Goal: Task Accomplishment & Management: Complete application form

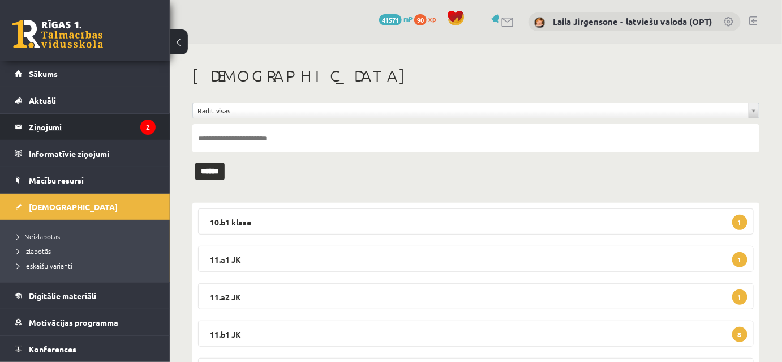
click at [59, 127] on legend "Ziņojumi 2" at bounding box center [92, 127] width 127 height 26
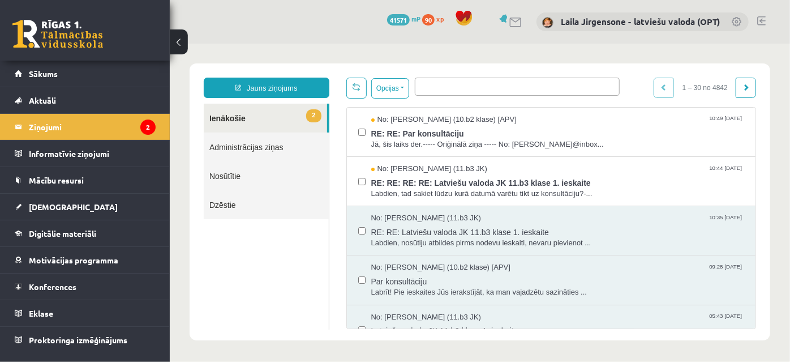
click at [173, 37] on button at bounding box center [179, 41] width 18 height 25
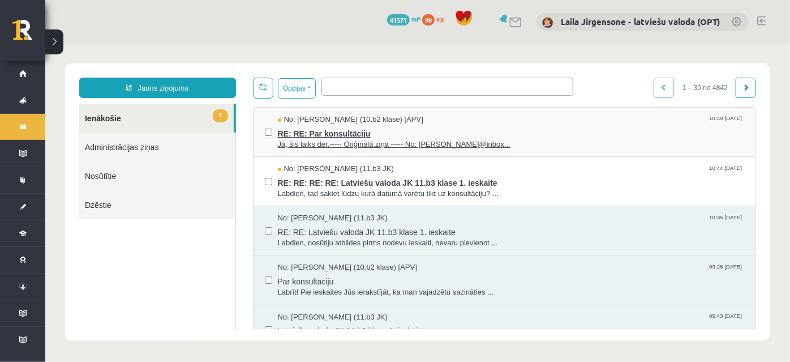
click at [355, 141] on span "Jā, šis laiks der.----- Oriģinālā ziņa ----- No: l.jirgensone@inbox..." at bounding box center [510, 144] width 467 height 11
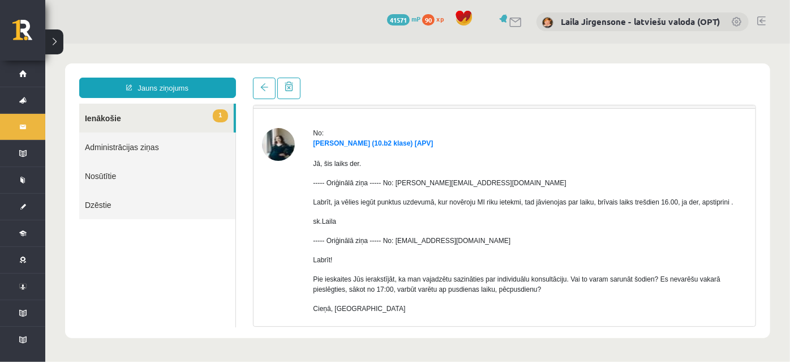
scroll to position [83, 0]
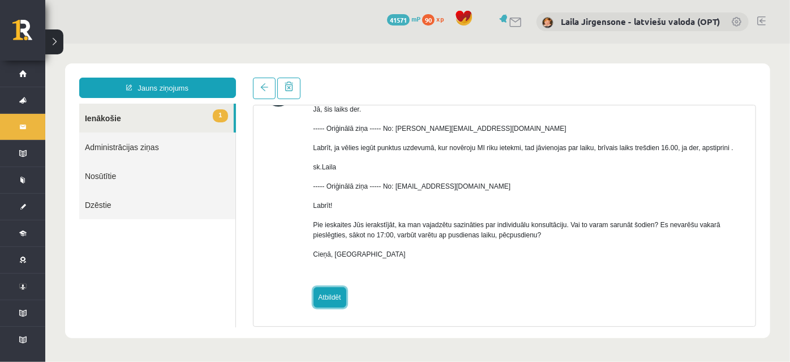
click at [329, 296] on link "Atbildēt" at bounding box center [329, 296] width 33 height 20
type input "**********"
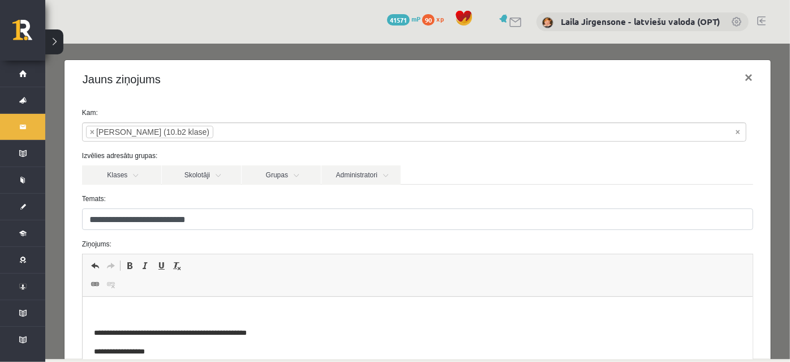
click at [231, 308] on p "Bagātinātā teksta redaktors, wiswyg-editor-47433997045080-1760433010-78" at bounding box center [416, 314] width 647 height 12
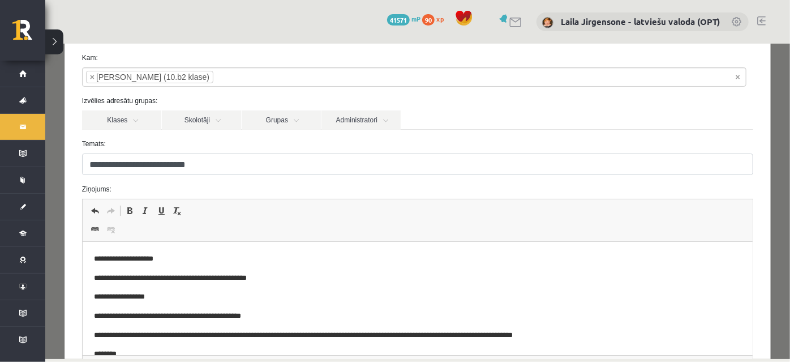
scroll to position [184, 0]
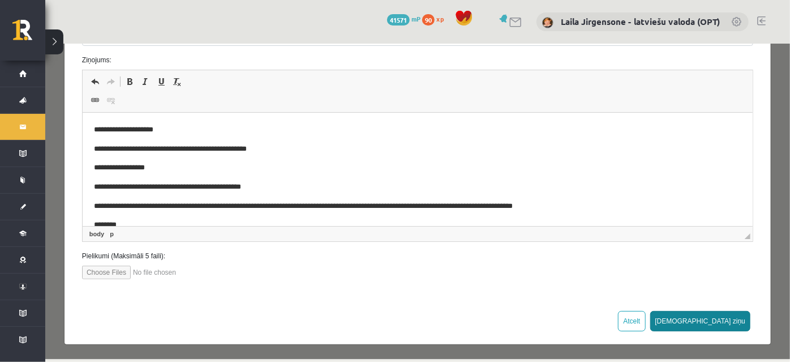
click at [725, 319] on button "Sūtīt ziņu" at bounding box center [699, 320] width 101 height 20
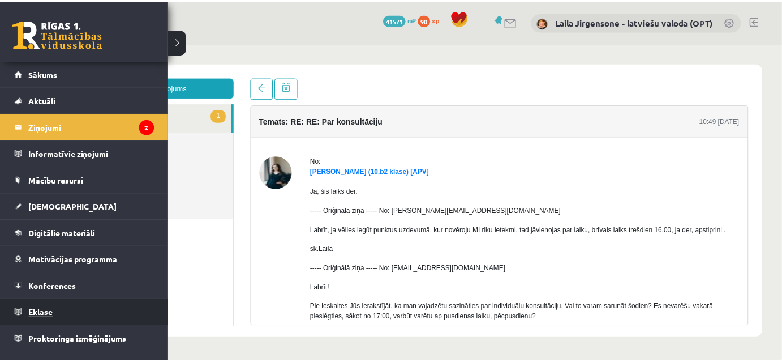
scroll to position [0, 0]
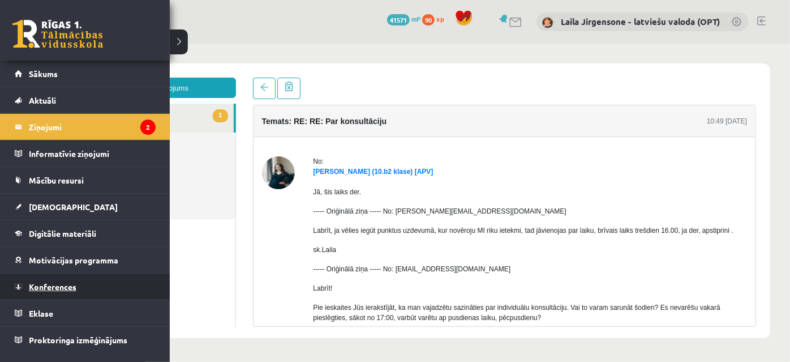
click at [71, 287] on span "Konferences" at bounding box center [53, 286] width 48 height 10
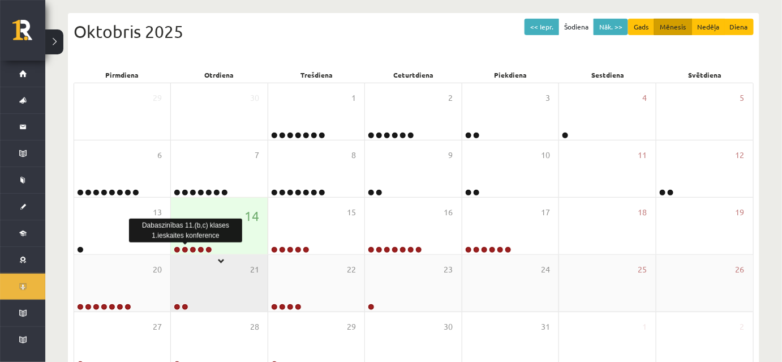
scroll to position [154, 0]
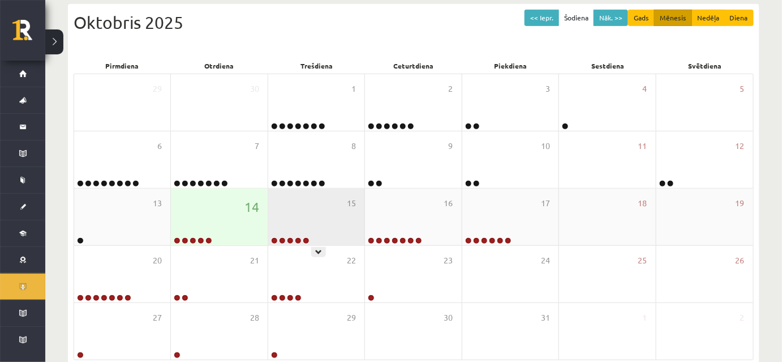
click at [322, 251] on div at bounding box center [318, 252] width 15 height 10
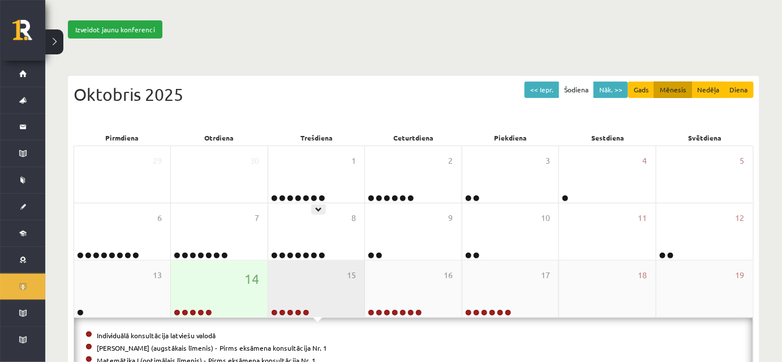
scroll to position [0, 0]
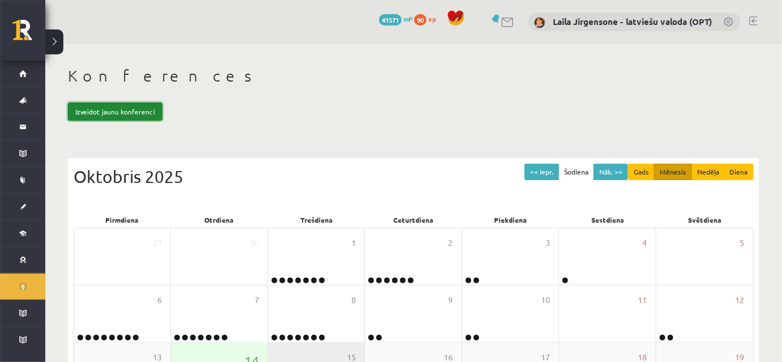
click at [128, 110] on link "Izveidot jaunu konferenci" at bounding box center [115, 111] width 94 height 18
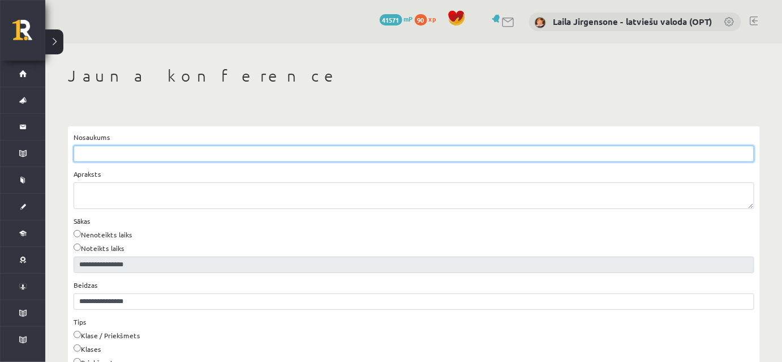
click at [114, 153] on input "Nosaukums" at bounding box center [414, 153] width 681 height 16
type input "**********"
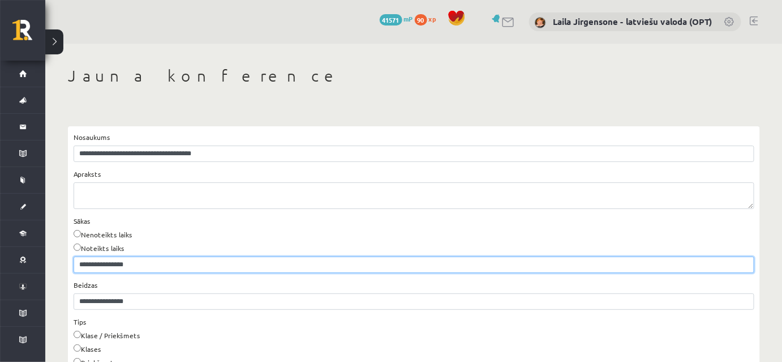
click at [114, 263] on input "**********" at bounding box center [414, 264] width 681 height 16
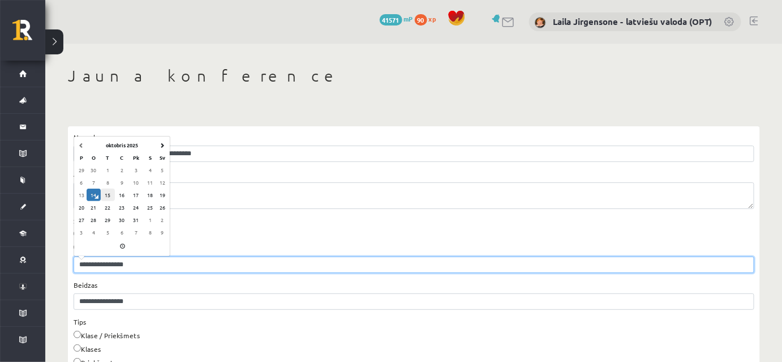
click at [105, 191] on td "15" at bounding box center [108, 194] width 14 height 12
click at [122, 246] on span at bounding box center [123, 246] width 91 height 13
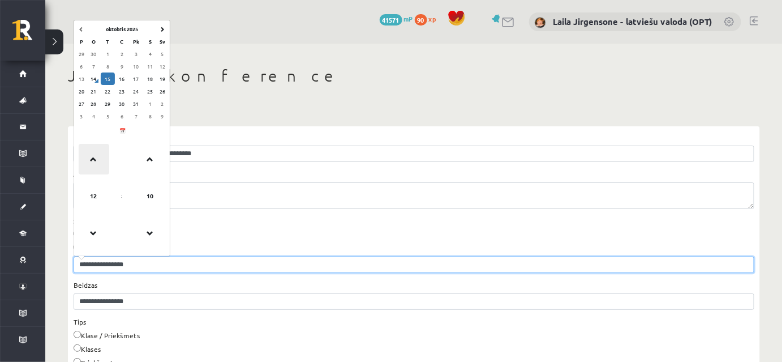
click at [95, 161] on span at bounding box center [94, 159] width 31 height 31
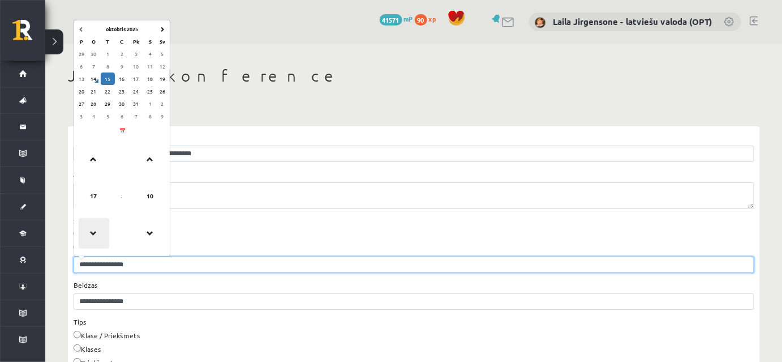
click at [94, 226] on span at bounding box center [94, 233] width 31 height 31
click at [150, 229] on span at bounding box center [150, 233] width 31 height 31
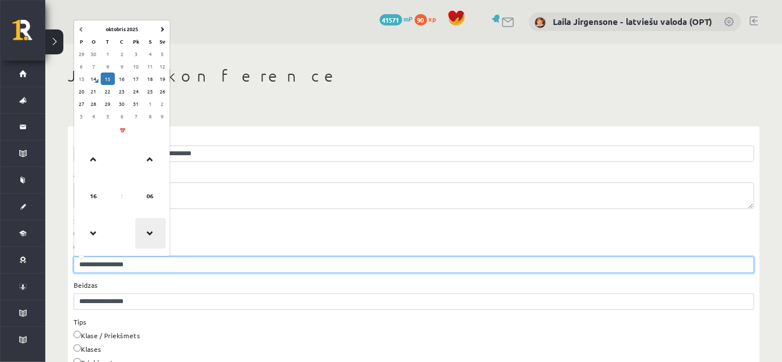
click at [149, 229] on span at bounding box center [150, 233] width 31 height 31
click at [148, 229] on span at bounding box center [150, 233] width 31 height 31
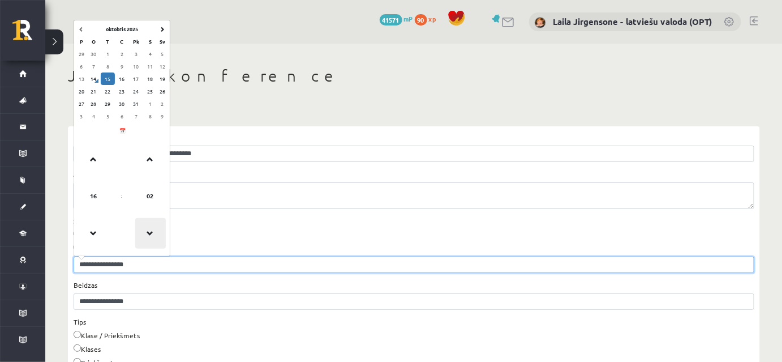
click at [148, 229] on span at bounding box center [150, 233] width 31 height 31
type input "**********"
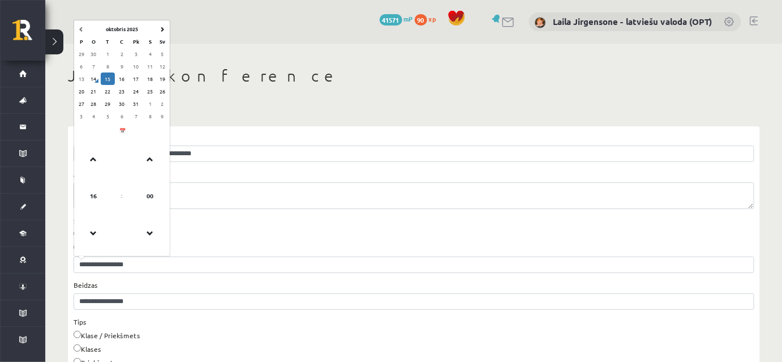
click at [184, 169] on div "Apraksts" at bounding box center [414, 189] width 681 height 40
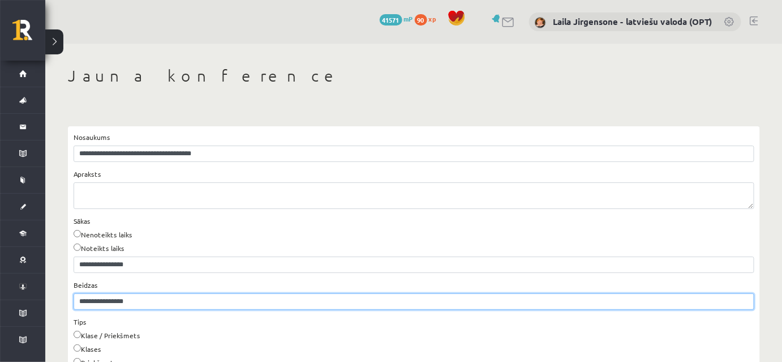
click at [92, 298] on input "**********" at bounding box center [414, 301] width 681 height 16
click at [110, 229] on td "15" at bounding box center [108, 231] width 14 height 12
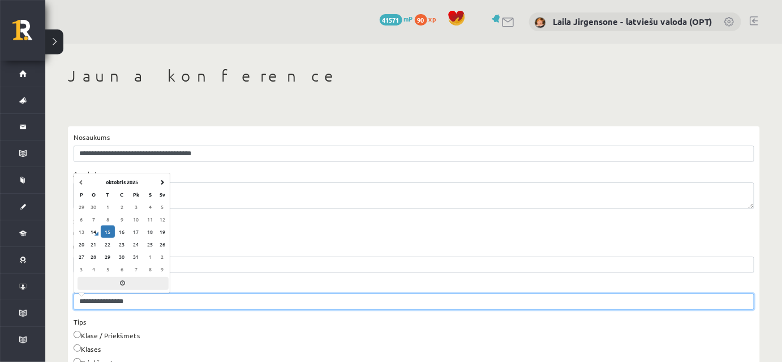
click at [121, 278] on span at bounding box center [123, 283] width 91 height 13
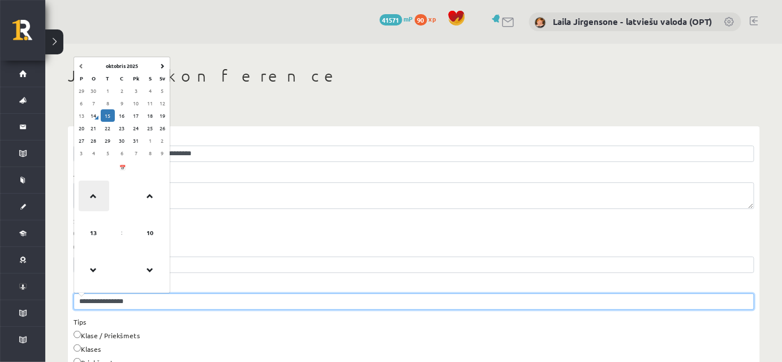
click at [92, 194] on span at bounding box center [94, 195] width 31 height 31
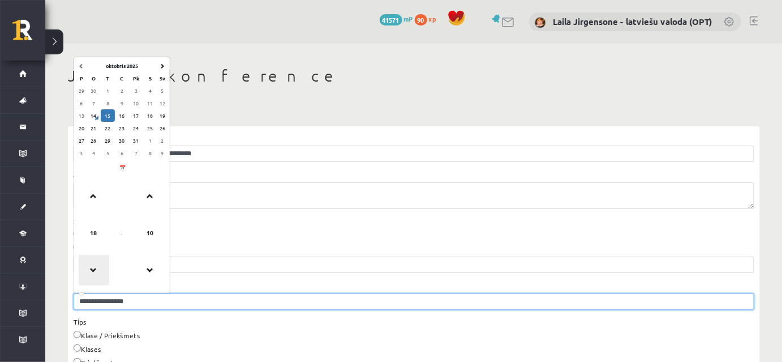
click at [92, 266] on span at bounding box center [94, 270] width 31 height 31
click at [91, 268] on span at bounding box center [94, 270] width 31 height 31
click at [94, 194] on span at bounding box center [94, 195] width 31 height 31
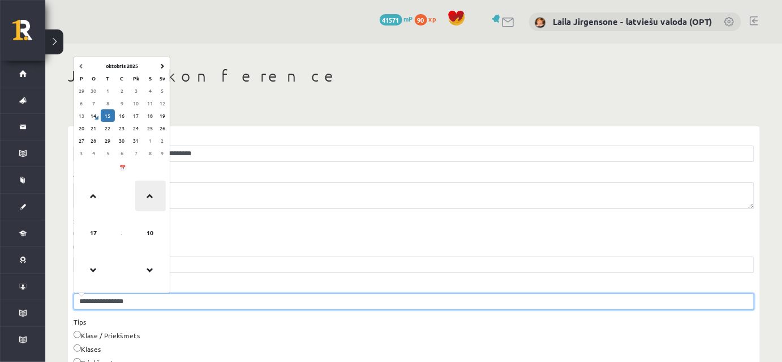
click at [146, 201] on span at bounding box center [150, 195] width 31 height 31
click at [150, 267] on span at bounding box center [150, 270] width 31 height 31
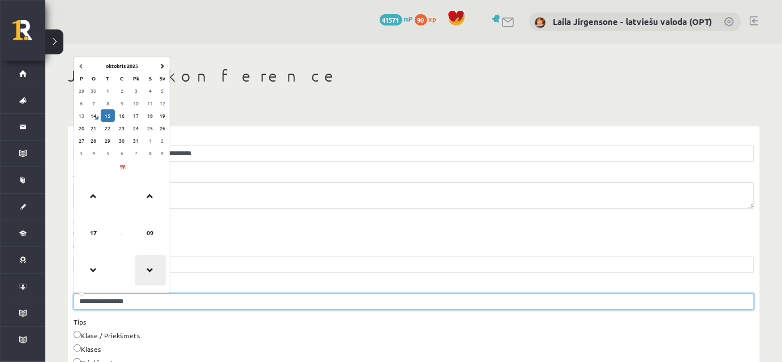
click at [150, 267] on span at bounding box center [150, 270] width 31 height 31
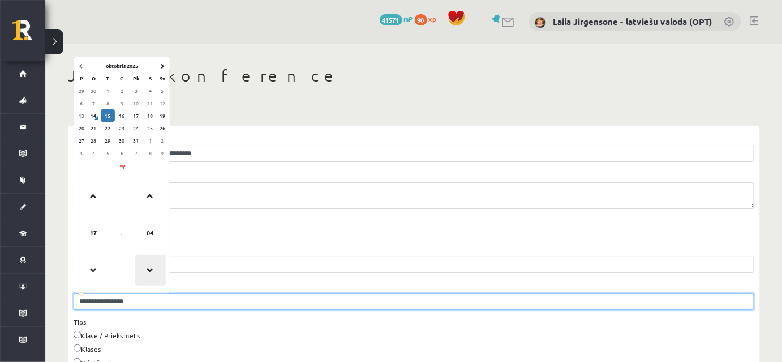
click at [150, 267] on span at bounding box center [150, 270] width 31 height 31
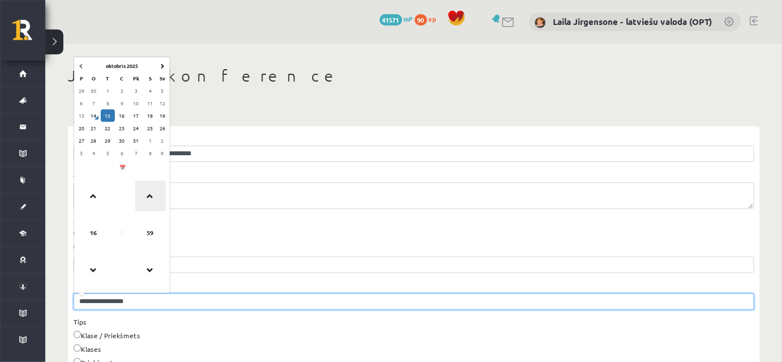
click at [147, 194] on span at bounding box center [150, 195] width 31 height 31
type input "**********"
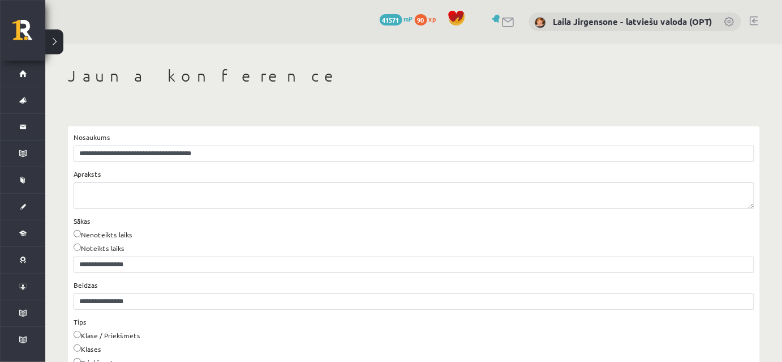
click at [277, 230] on div "Nenoteikts laiks" at bounding box center [414, 236] width 681 height 14
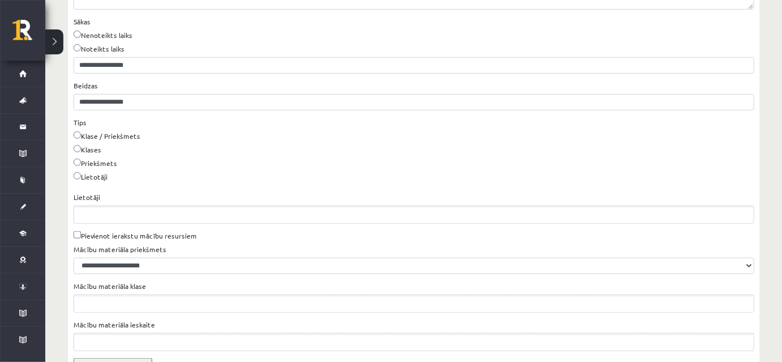
scroll to position [205, 0]
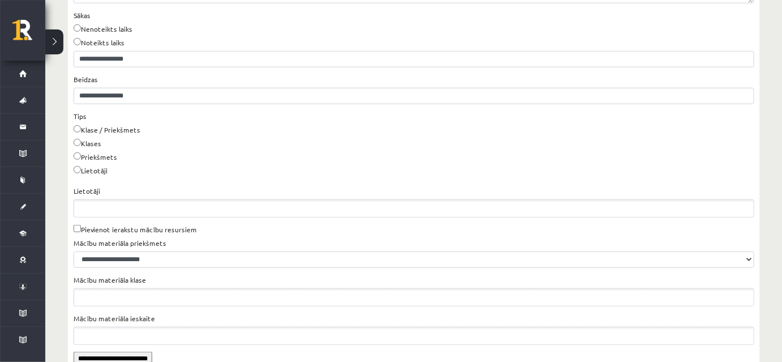
click at [109, 207] on ul "Lietotāji" at bounding box center [413, 208] width 679 height 17
click at [110, 207] on ul "Lietotāji" at bounding box center [413, 208] width 679 height 17
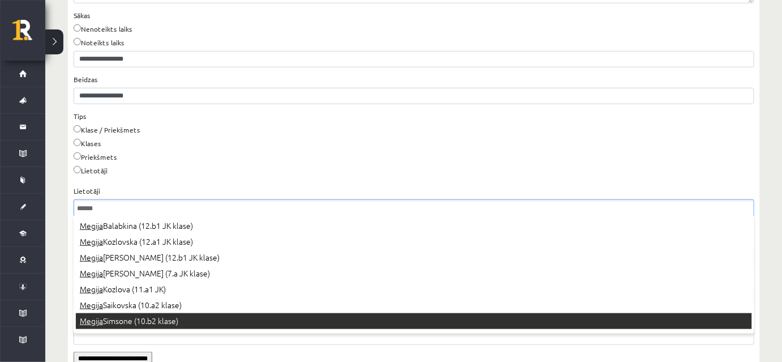
type input "******"
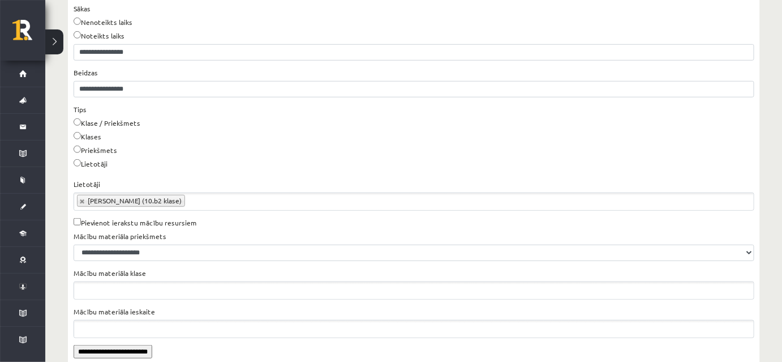
scroll to position [255, 0]
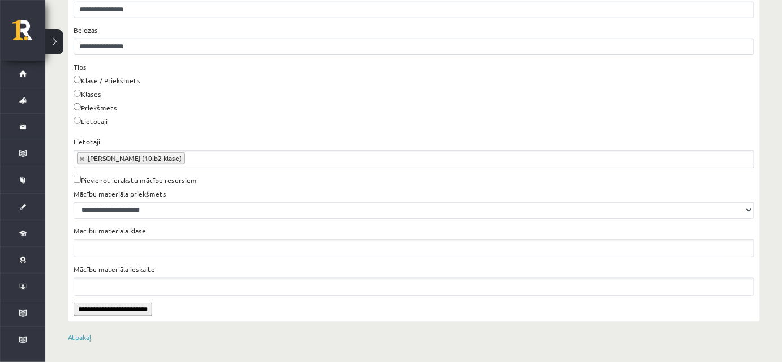
click at [148, 307] on input "**********" at bounding box center [113, 309] width 79 height 14
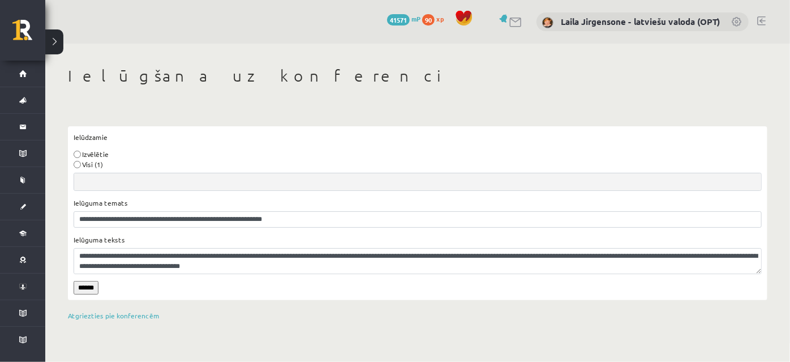
click at [87, 289] on input "******" at bounding box center [86, 288] width 25 height 14
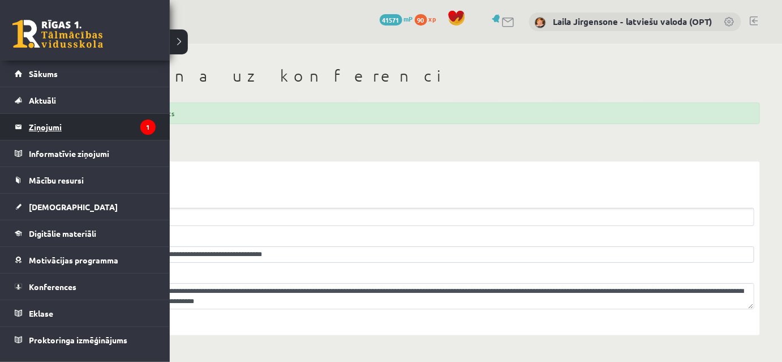
click at [33, 128] on legend "Ziņojumi 1" at bounding box center [92, 127] width 127 height 26
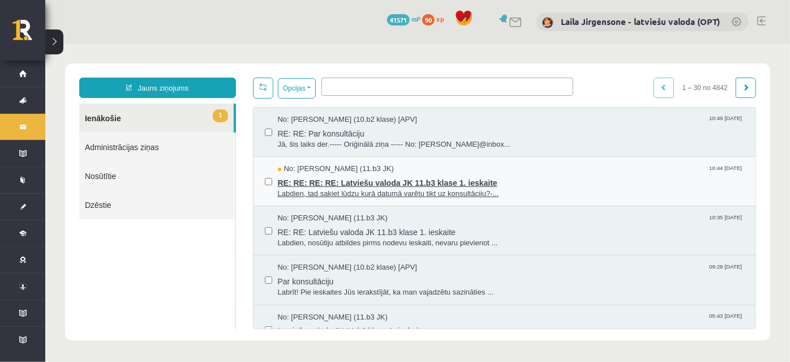
click at [330, 193] on span "Labdien, tad sakiet lūdzu kurā datumā varētu tikt uz konsultāciju?-..." at bounding box center [510, 193] width 467 height 11
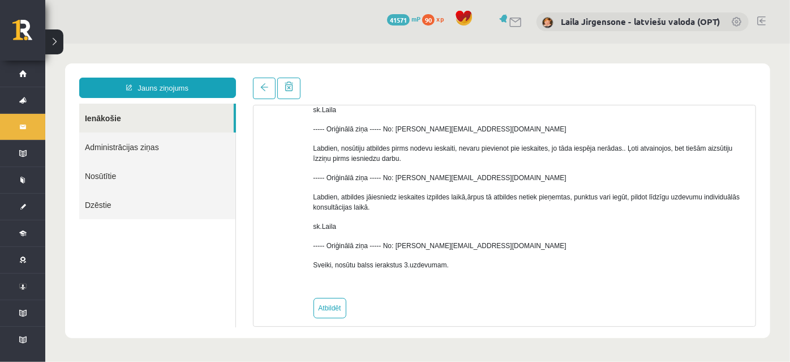
scroll to position [154, 0]
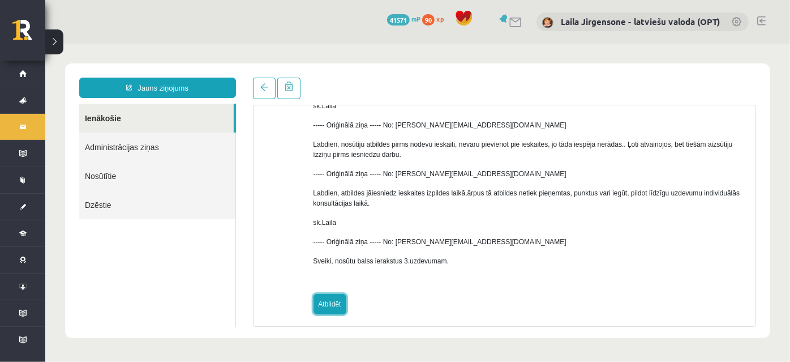
click at [326, 307] on link "Atbildēt" at bounding box center [329, 303] width 33 height 20
type input "**********"
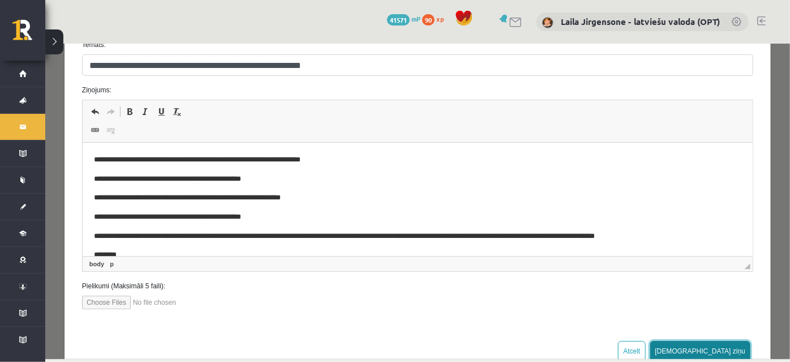
click at [720, 345] on button "Sūtīt ziņu" at bounding box center [699, 350] width 101 height 20
click at [720, 345] on div at bounding box center [417, 200] width 745 height 315
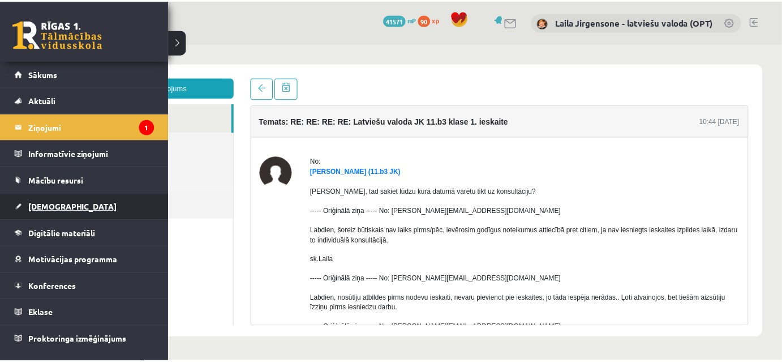
scroll to position [0, 0]
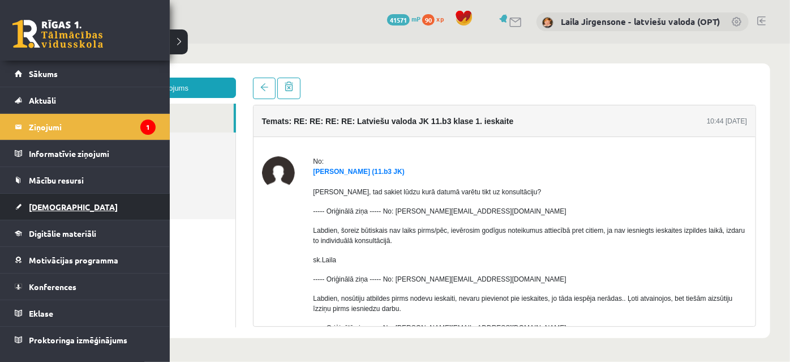
click at [53, 207] on span "[DEMOGRAPHIC_DATA]" at bounding box center [73, 206] width 89 height 10
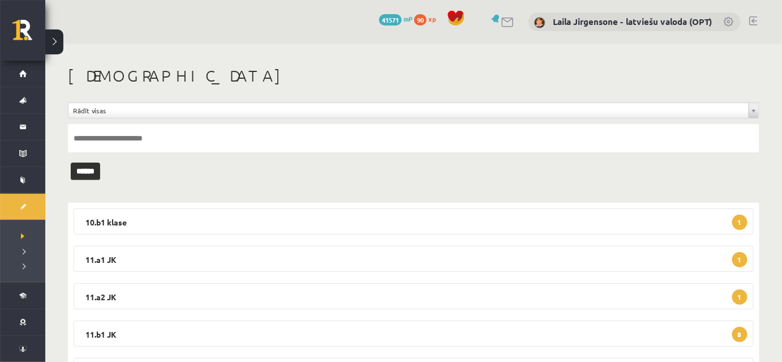
click at [756, 19] on link at bounding box center [753, 20] width 8 height 9
